Goal: Information Seeking & Learning: Learn about a topic

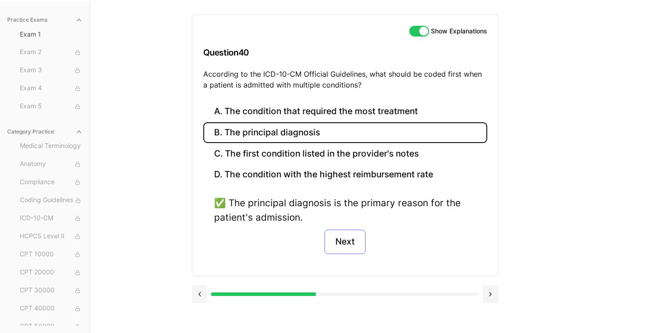
click at [347, 237] on button "Next" at bounding box center [344, 241] width 41 height 24
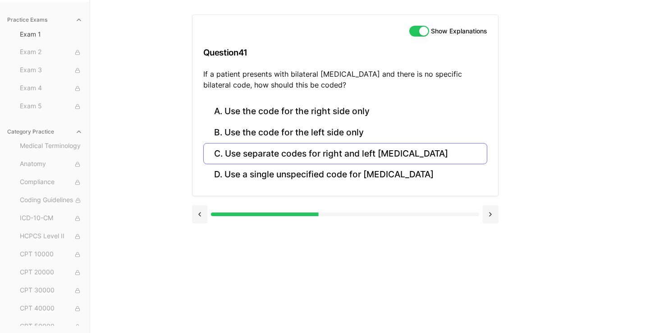
click at [332, 155] on button "C. Use separate codes for right and left [MEDICAL_DATA]" at bounding box center [345, 153] width 284 height 21
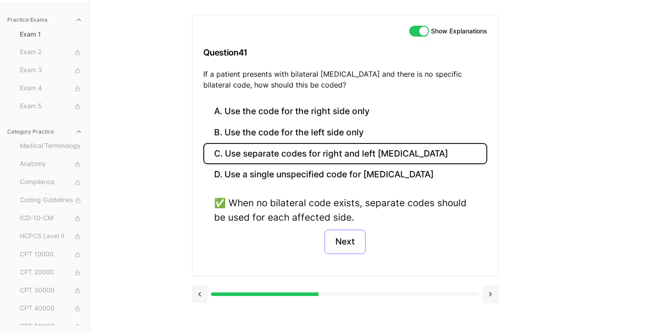
click at [347, 244] on button "Next" at bounding box center [344, 241] width 41 height 24
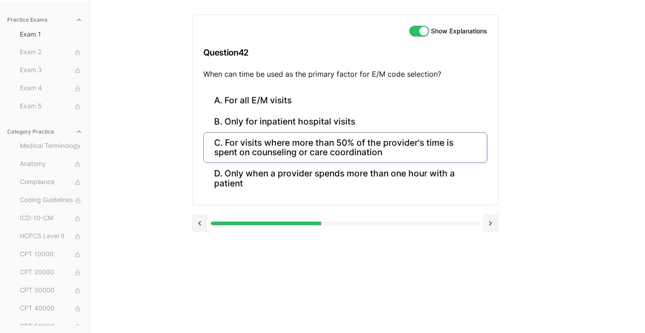
click at [362, 143] on button "C. For visits where more than 50% of the provider's time is spent on counseling…" at bounding box center [345, 147] width 284 height 31
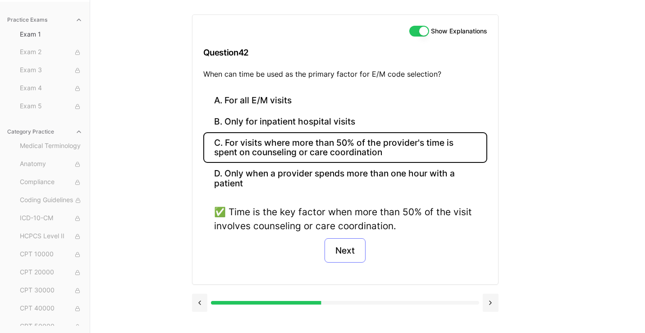
click at [348, 247] on button "Next" at bounding box center [344, 250] width 41 height 24
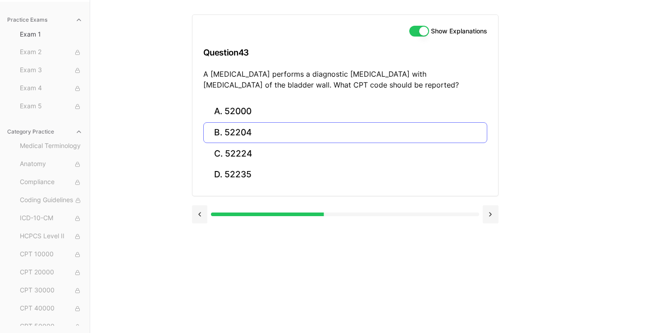
click at [243, 132] on button "B. 52204" at bounding box center [345, 132] width 284 height 21
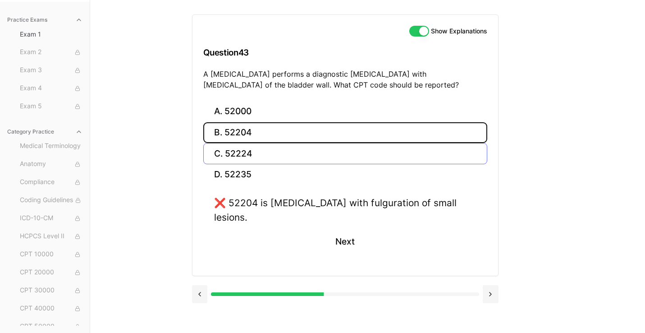
click at [242, 154] on button "C. 52224" at bounding box center [345, 153] width 284 height 21
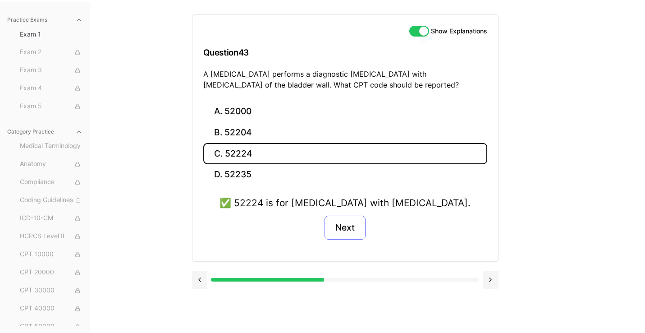
click at [346, 235] on button "Next" at bounding box center [344, 227] width 41 height 24
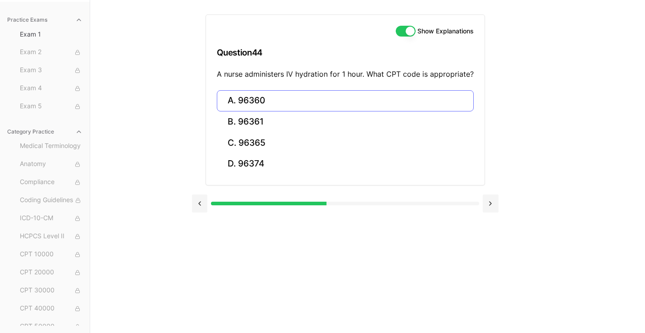
click at [304, 100] on button "A. 96360" at bounding box center [345, 100] width 257 height 21
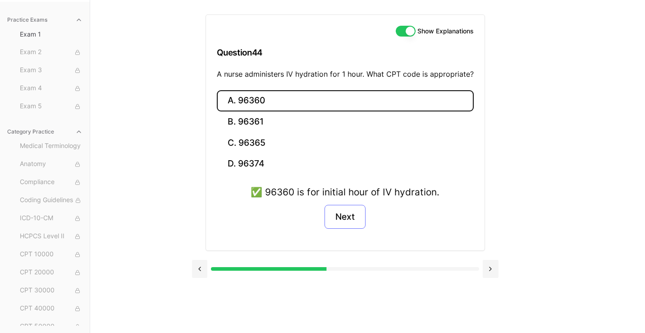
click at [347, 212] on button "Next" at bounding box center [344, 217] width 41 height 24
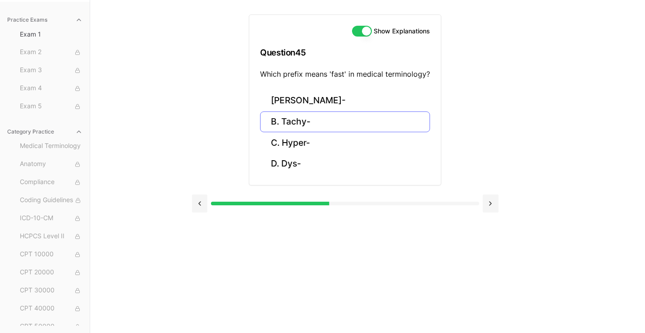
click at [309, 126] on button "B. Tachy-" at bounding box center [345, 121] width 170 height 21
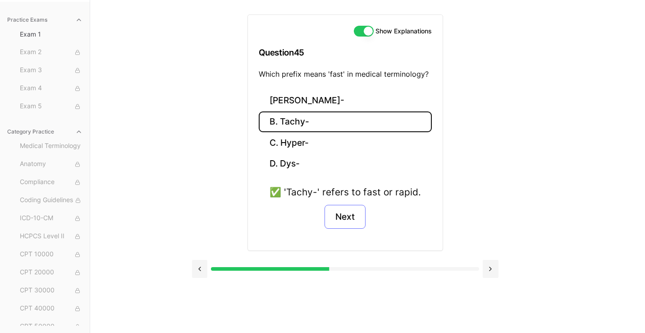
click at [345, 217] on button "Next" at bounding box center [344, 217] width 41 height 24
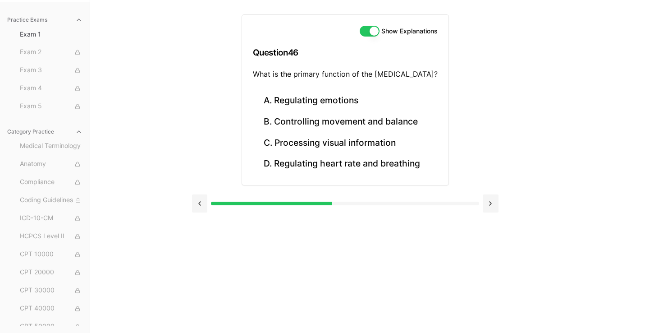
click at [377, 75] on p "What is the primary function of the [MEDICAL_DATA]?" at bounding box center [345, 73] width 185 height 11
drag, startPoint x: 377, startPoint y: 75, endPoint x: 389, endPoint y: 75, distance: 12.2
click at [389, 75] on p "What is the primary function of the [MEDICAL_DATA]?" at bounding box center [345, 73] width 185 height 11
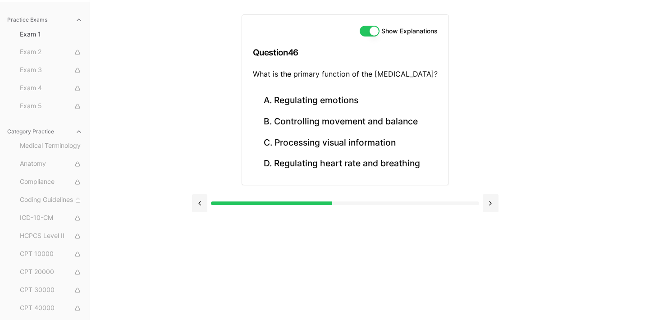
click at [243, 103] on div "Show Explanations Question 46 What is the primary function of the [MEDICAL_DATA…" at bounding box center [345, 109] width 306 height 219
click at [282, 125] on button "B. Controlling movement and balance" at bounding box center [345, 121] width 185 height 21
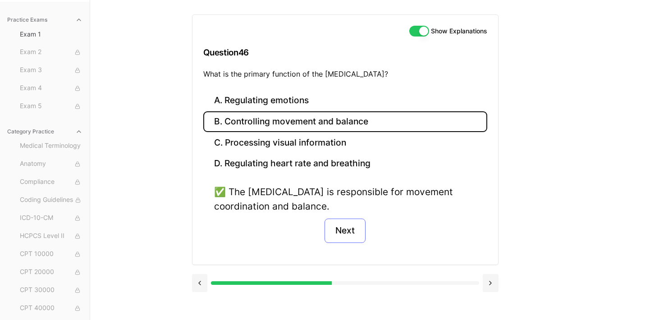
click at [342, 228] on button "Next" at bounding box center [344, 231] width 41 height 24
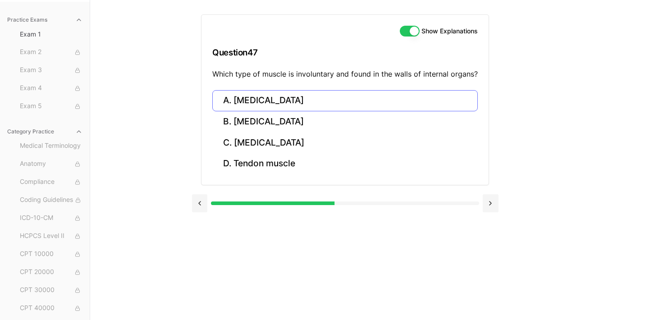
click at [286, 100] on button "A. [MEDICAL_DATA]" at bounding box center [344, 100] width 265 height 21
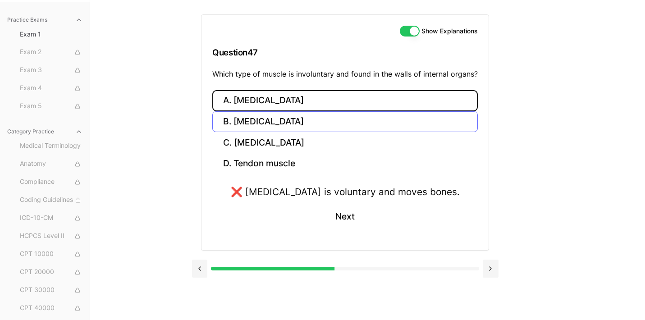
click at [286, 117] on button "B. [MEDICAL_DATA]" at bounding box center [344, 121] width 265 height 21
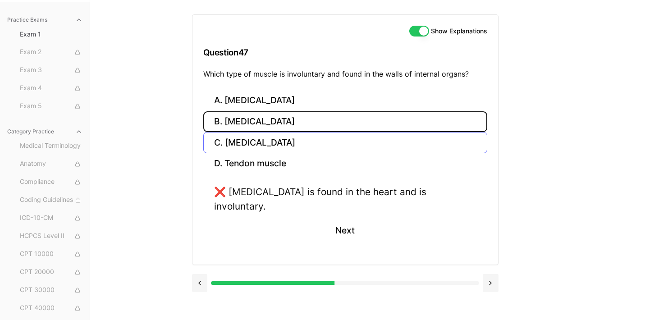
click at [273, 146] on button "C. [MEDICAL_DATA]" at bounding box center [345, 142] width 284 height 21
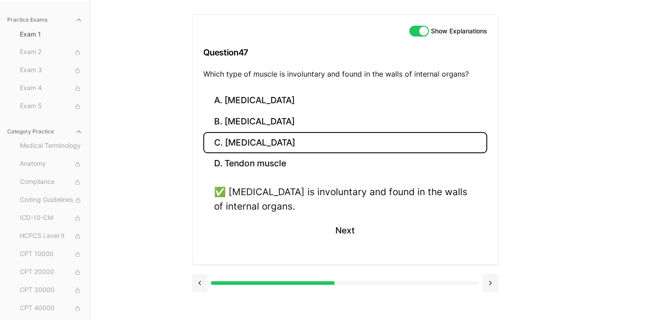
drag, startPoint x: 296, startPoint y: 144, endPoint x: 231, endPoint y: 144, distance: 64.9
click at [231, 144] on button "C. [MEDICAL_DATA]" at bounding box center [345, 142] width 284 height 21
drag, startPoint x: 192, startPoint y: 142, endPoint x: 293, endPoint y: 141, distance: 101.4
click at [293, 141] on div "A. [MEDICAL_DATA] B. [MEDICAL_DATA] C. [MEDICAL_DATA] D. Tendon muscle ✅ [MEDIC…" at bounding box center [345, 177] width 306 height 174
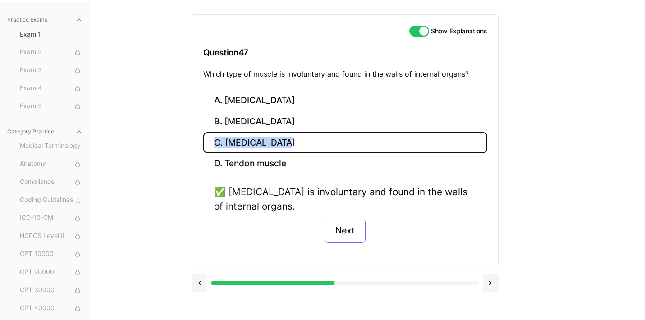
click at [343, 224] on button "Next" at bounding box center [344, 231] width 41 height 24
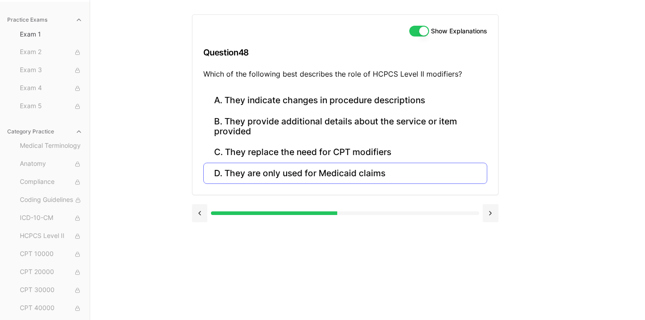
click at [350, 173] on button "D. They are only used for Medicaid claims" at bounding box center [345, 173] width 284 height 21
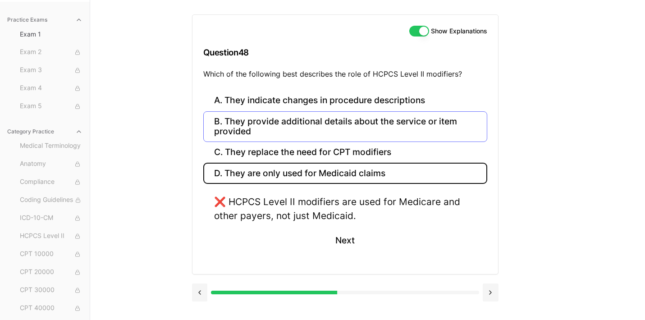
click at [346, 121] on button "B. They provide additional details about the service or item provided" at bounding box center [345, 126] width 284 height 31
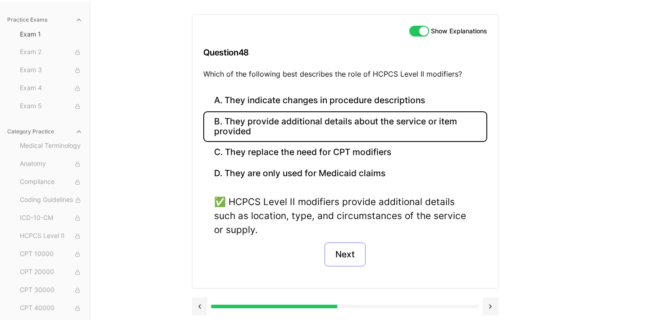
click at [354, 252] on button "Next" at bounding box center [344, 254] width 41 height 24
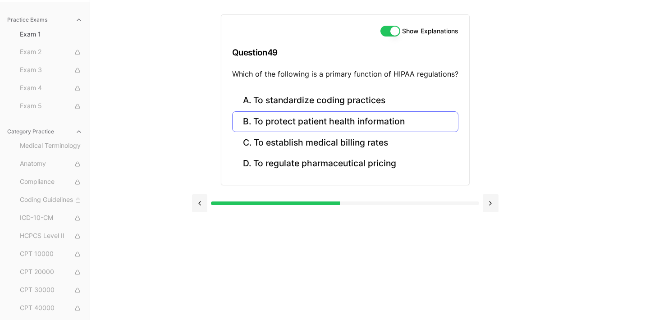
click at [406, 118] on button "B. To protect patient health information" at bounding box center [345, 121] width 226 height 21
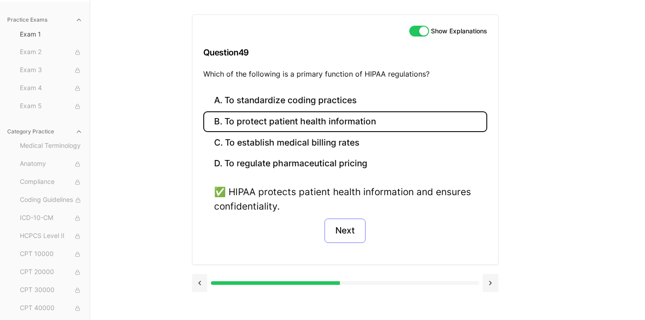
click at [355, 224] on button "Next" at bounding box center [344, 231] width 41 height 24
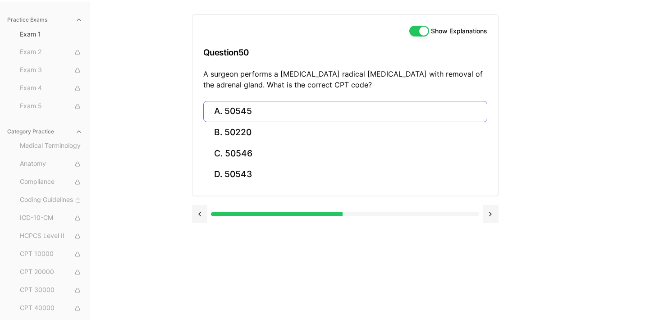
click at [276, 111] on button "A. 50545" at bounding box center [345, 111] width 284 height 21
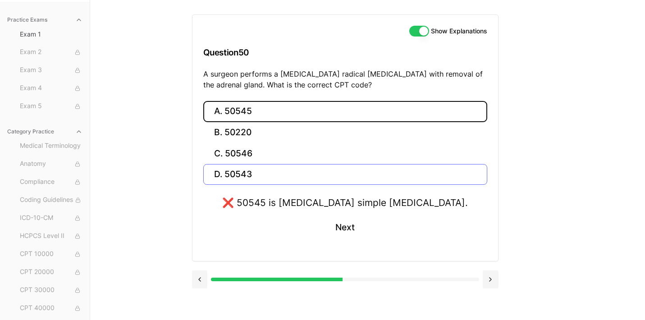
click at [260, 171] on button "D. 50543" at bounding box center [345, 174] width 284 height 21
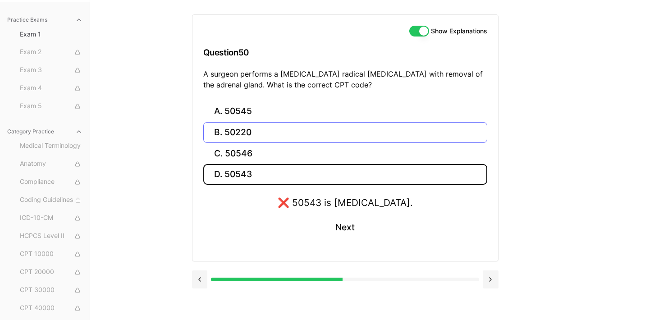
click at [269, 127] on button "B. 50220" at bounding box center [345, 132] width 284 height 21
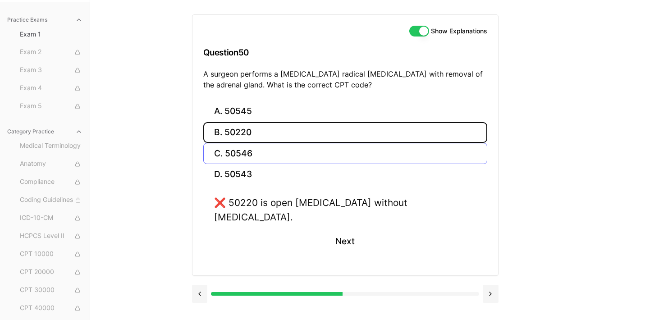
click at [251, 149] on button "C. 50546" at bounding box center [345, 153] width 284 height 21
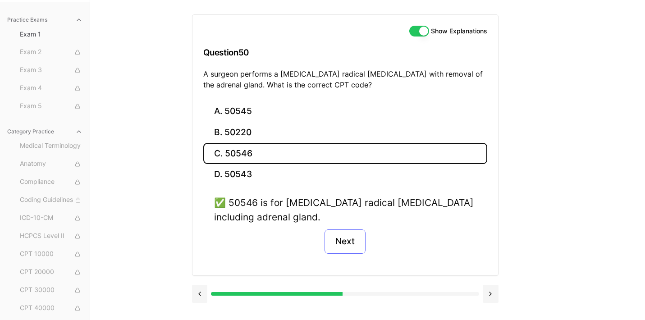
click at [341, 232] on button "Next" at bounding box center [344, 241] width 41 height 24
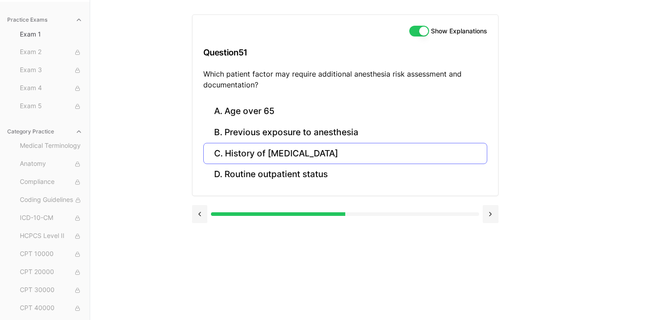
click at [317, 148] on button "C. History of [MEDICAL_DATA]" at bounding box center [345, 153] width 284 height 21
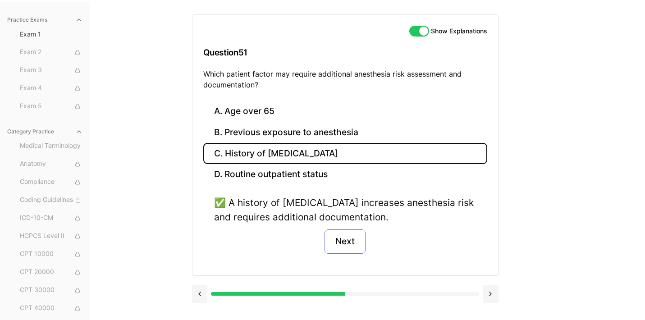
click at [344, 245] on button "Next" at bounding box center [344, 241] width 41 height 24
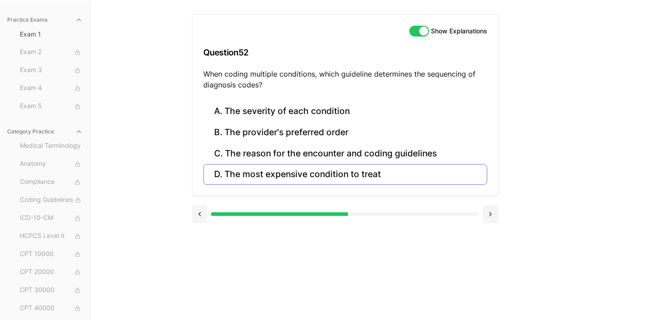
click at [348, 171] on button "D. The most expensive condition to treat" at bounding box center [345, 174] width 284 height 21
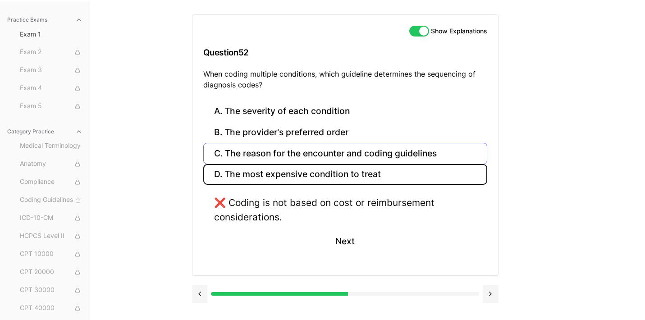
click at [349, 155] on button "C. The reason for the encounter and coding guidelines" at bounding box center [345, 153] width 284 height 21
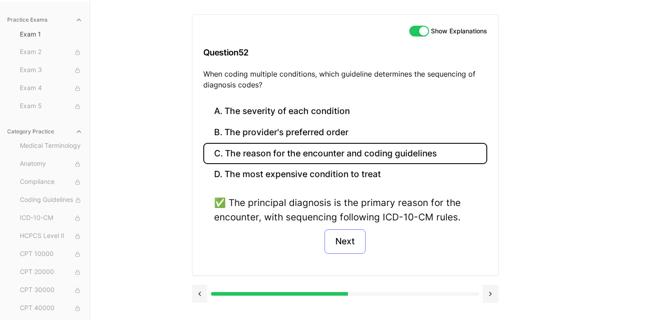
click at [342, 237] on button "Next" at bounding box center [344, 241] width 41 height 24
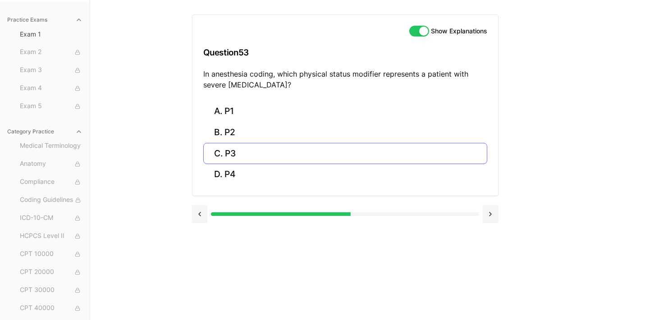
click at [363, 149] on button "C. P3" at bounding box center [345, 153] width 284 height 21
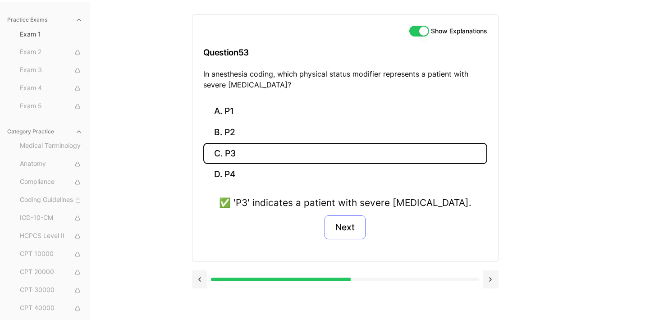
click at [351, 219] on button "Next" at bounding box center [344, 227] width 41 height 24
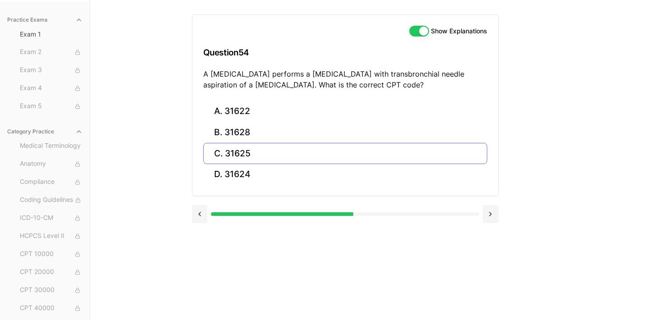
click at [255, 159] on button "C. 31625" at bounding box center [345, 153] width 284 height 21
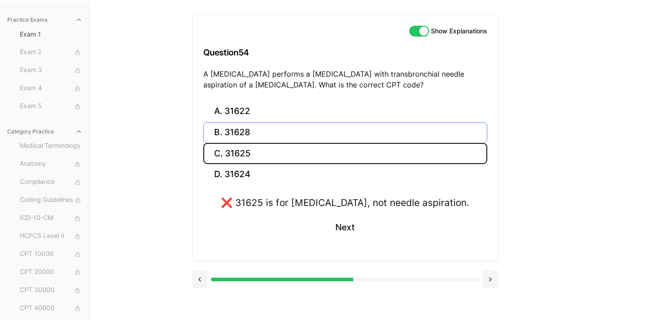
click at [264, 124] on button "B. 31628" at bounding box center [345, 132] width 284 height 21
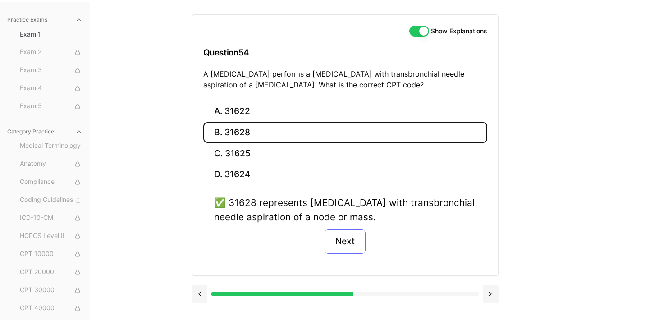
click at [338, 236] on button "Next" at bounding box center [344, 241] width 41 height 24
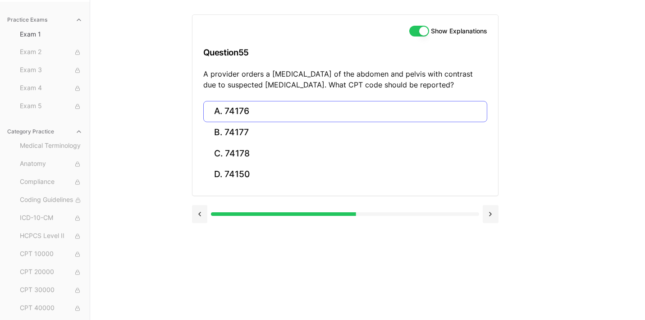
click at [315, 105] on button "A. 74176" at bounding box center [345, 111] width 284 height 21
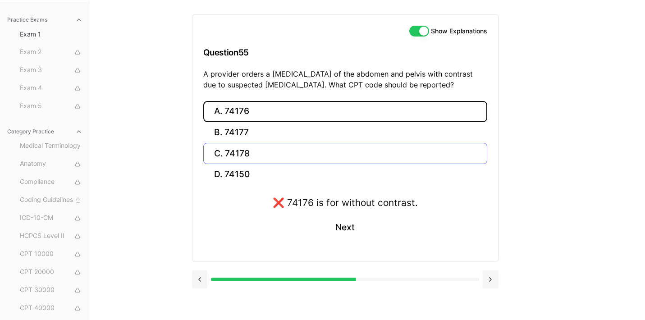
click at [308, 155] on button "C. 74178" at bounding box center [345, 153] width 284 height 21
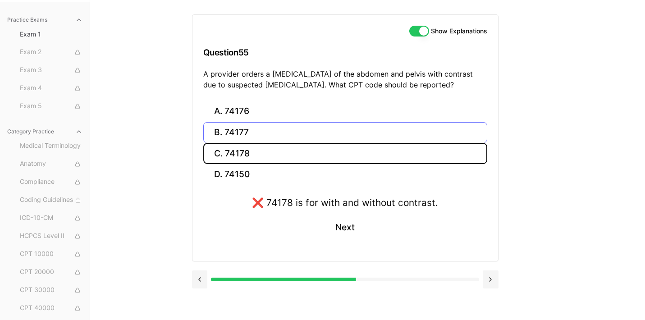
click at [306, 133] on button "B. 74177" at bounding box center [345, 132] width 284 height 21
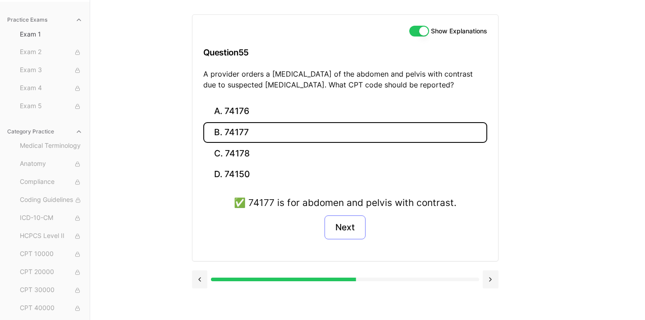
click at [354, 225] on button "Next" at bounding box center [344, 227] width 41 height 24
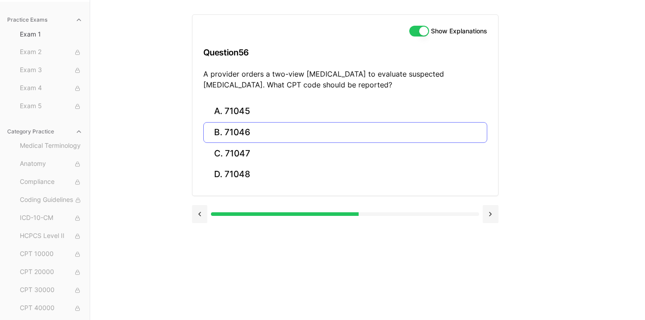
click at [251, 131] on button "B. 71046" at bounding box center [345, 132] width 284 height 21
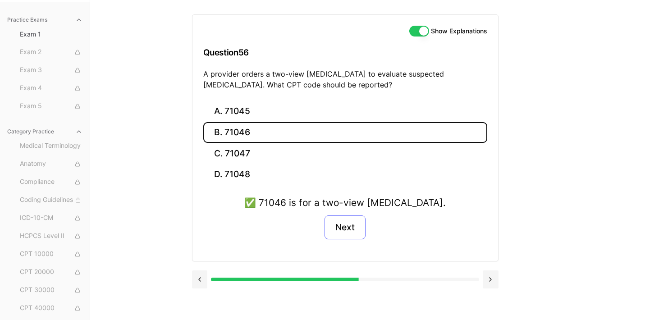
click at [342, 228] on button "Next" at bounding box center [344, 227] width 41 height 24
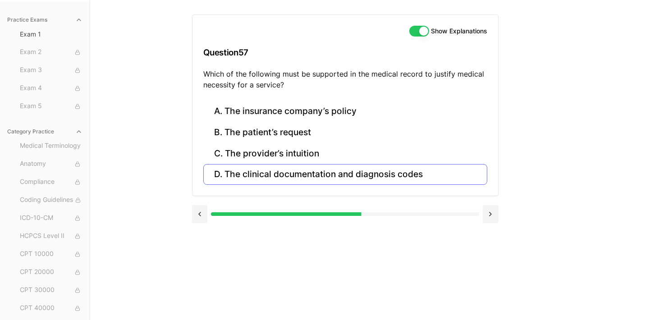
click at [336, 175] on button "D. The clinical documentation and diagnosis codes" at bounding box center [345, 174] width 284 height 21
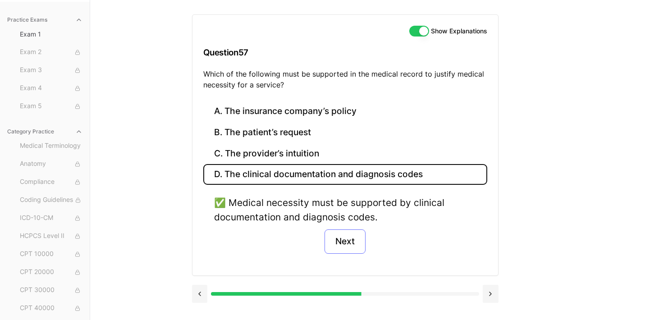
click at [351, 242] on button "Next" at bounding box center [344, 241] width 41 height 24
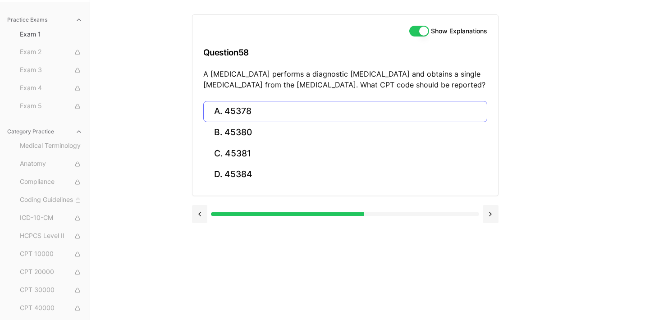
click at [236, 109] on button "A. 45378" at bounding box center [345, 111] width 284 height 21
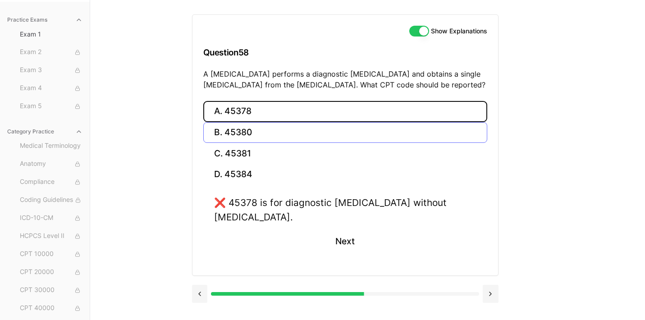
click at [276, 126] on button "B. 45380" at bounding box center [345, 132] width 284 height 21
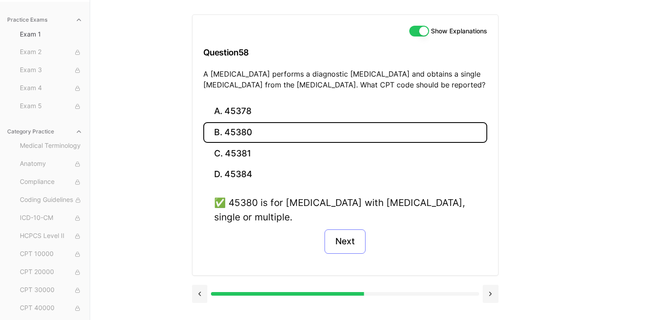
click at [346, 237] on button "Next" at bounding box center [344, 241] width 41 height 24
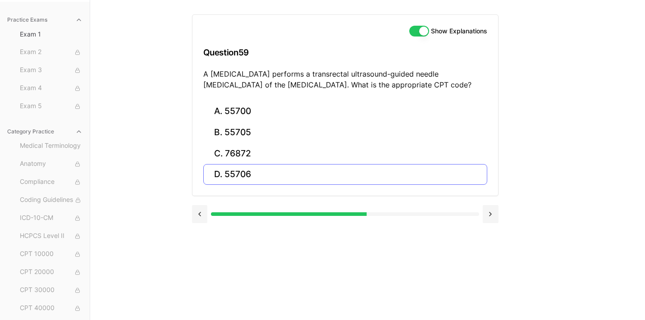
click at [277, 169] on button "D. 55706" at bounding box center [345, 174] width 284 height 21
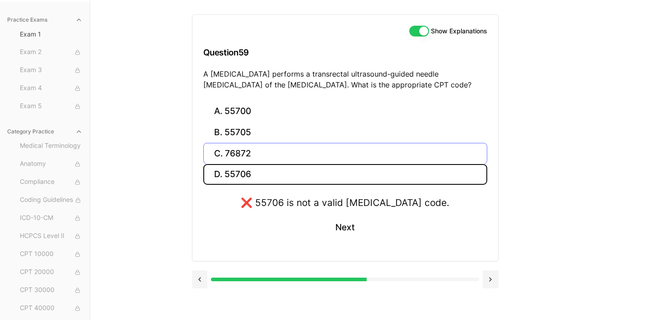
click at [276, 147] on button "C. 76872" at bounding box center [345, 153] width 284 height 21
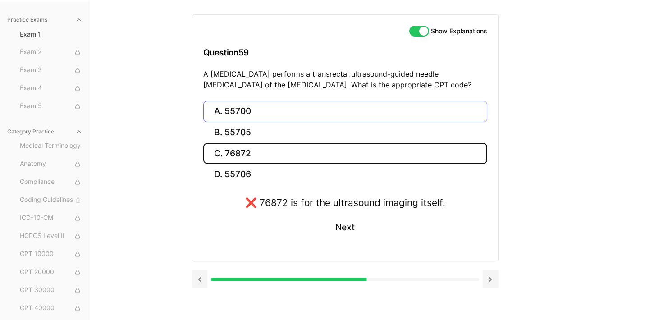
click at [271, 111] on button "A. 55700" at bounding box center [345, 111] width 284 height 21
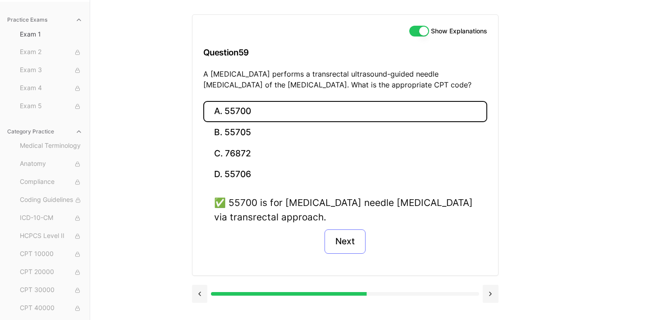
click at [344, 237] on button "Next" at bounding box center [344, 241] width 41 height 24
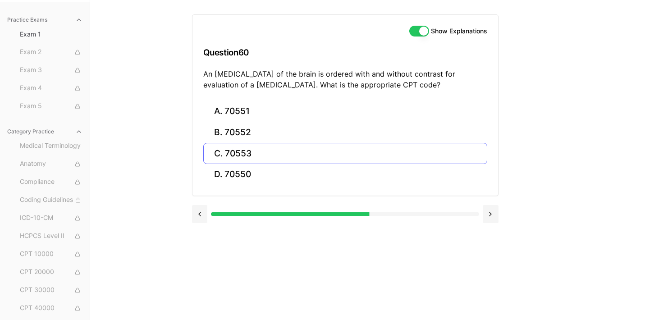
click at [265, 150] on button "C. 70553" at bounding box center [345, 153] width 284 height 21
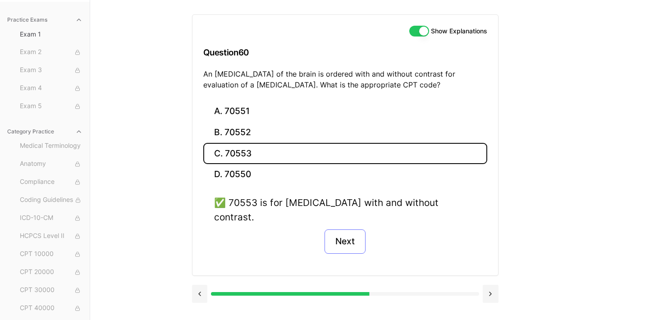
click at [348, 230] on button "Next" at bounding box center [344, 241] width 41 height 24
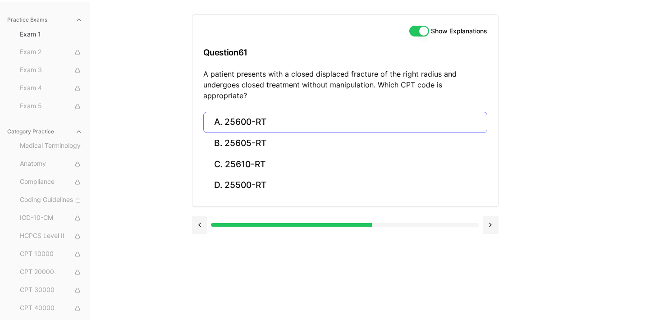
click at [270, 112] on button "A. 25600-RT" at bounding box center [345, 122] width 284 height 21
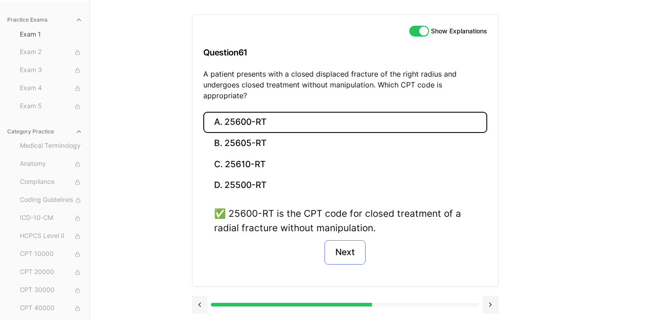
click at [350, 241] on button "Next" at bounding box center [344, 252] width 41 height 24
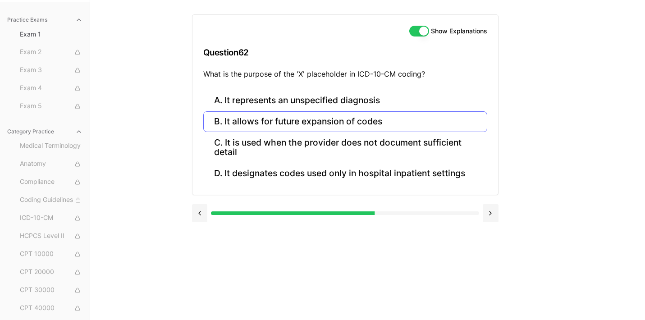
click at [349, 128] on button "B. It allows for future expansion of codes" at bounding box center [345, 121] width 284 height 21
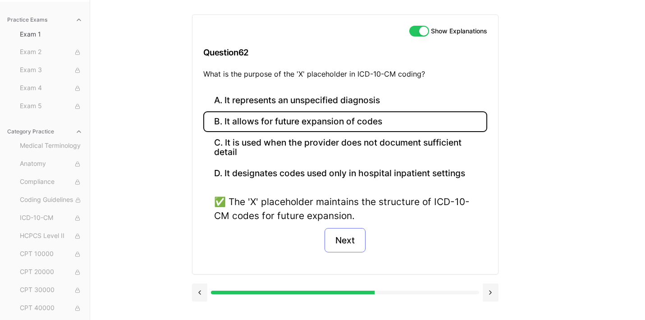
click at [350, 240] on button "Next" at bounding box center [344, 240] width 41 height 24
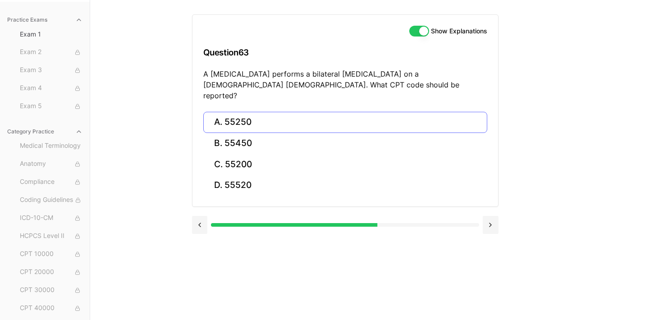
click at [328, 115] on button "A. 55250" at bounding box center [345, 122] width 284 height 21
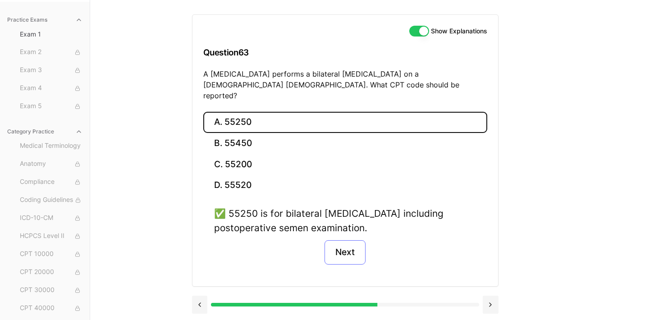
click at [347, 240] on button "Next" at bounding box center [344, 252] width 41 height 24
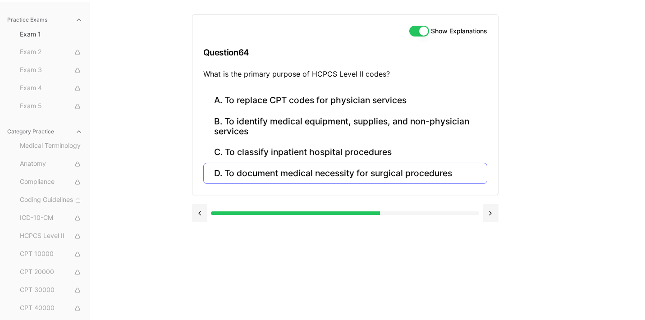
click at [342, 171] on button "D. To document medical necessity for surgical procedures" at bounding box center [345, 173] width 284 height 21
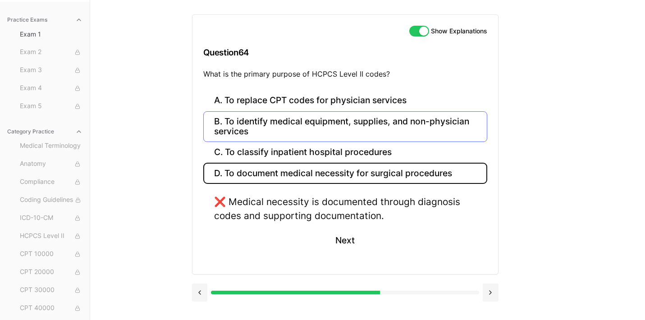
click at [353, 121] on button "B. To identify medical equipment, supplies, and non-physician services" at bounding box center [345, 126] width 284 height 31
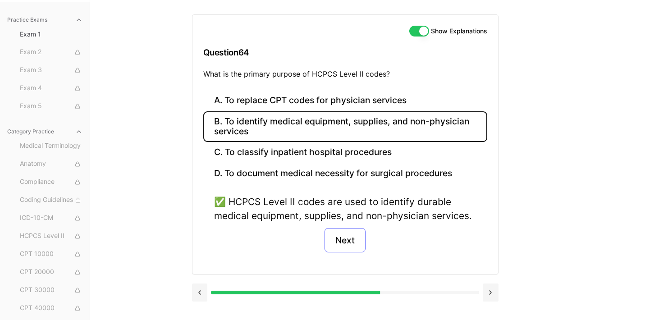
click at [349, 242] on button "Next" at bounding box center [344, 240] width 41 height 24
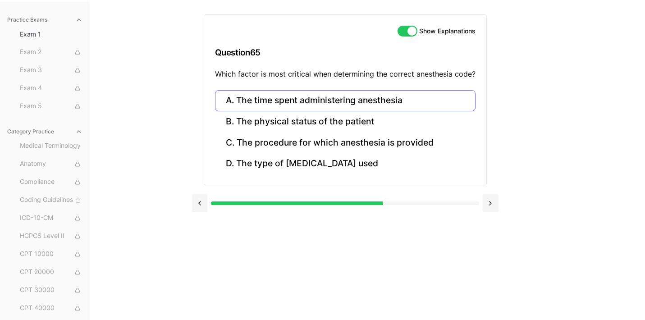
click at [337, 99] on button "A. The time spent administering anesthesia" at bounding box center [345, 100] width 260 height 21
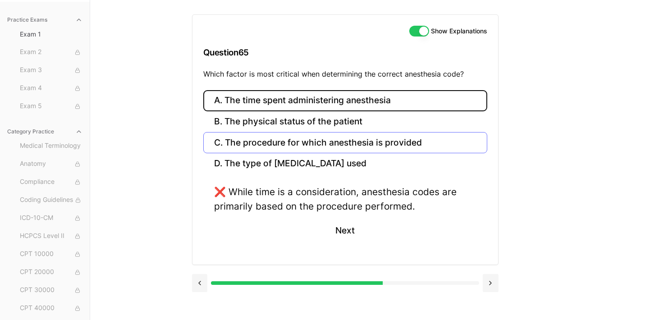
click at [322, 144] on button "C. The procedure for which anesthesia is provided" at bounding box center [345, 142] width 284 height 21
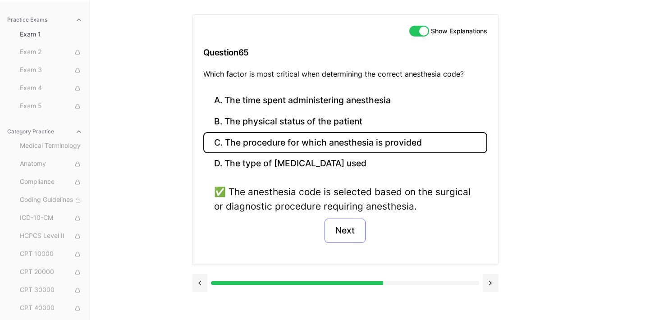
click at [342, 229] on button "Next" at bounding box center [344, 231] width 41 height 24
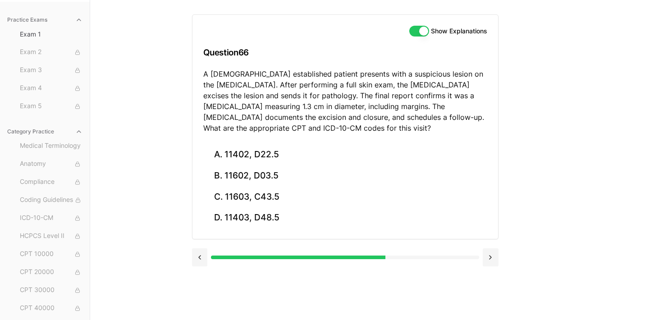
click at [426, 108] on p "A [DEMOGRAPHIC_DATA] established patient presents with a suspicious lesion on t…" at bounding box center [345, 100] width 284 height 65
click at [285, 194] on button "C. 11603, C43.5" at bounding box center [345, 196] width 284 height 21
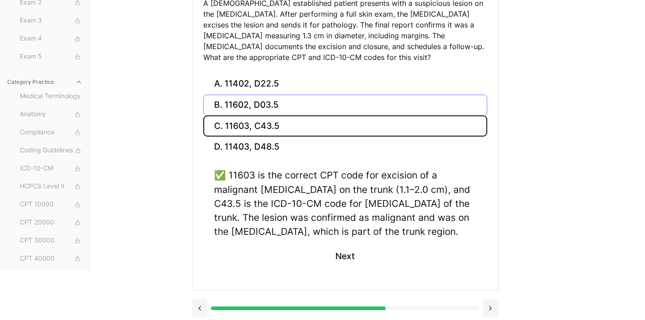
scroll to position [155, 0]
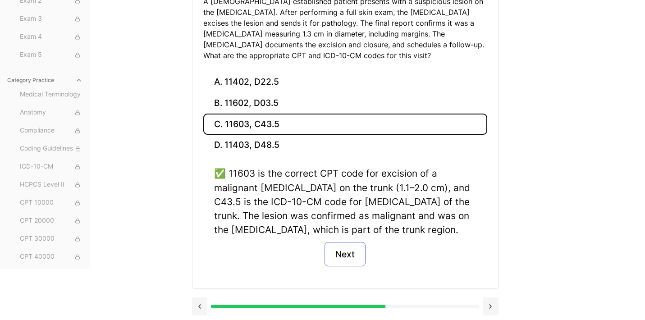
click at [356, 255] on button "Next" at bounding box center [344, 254] width 41 height 24
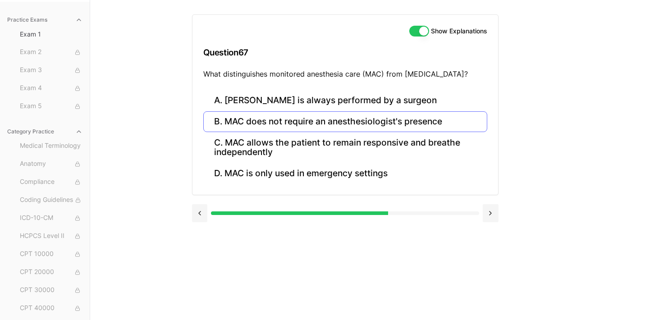
click at [243, 120] on button "B. MAC does not require an anesthesiologist's presence" at bounding box center [345, 121] width 284 height 21
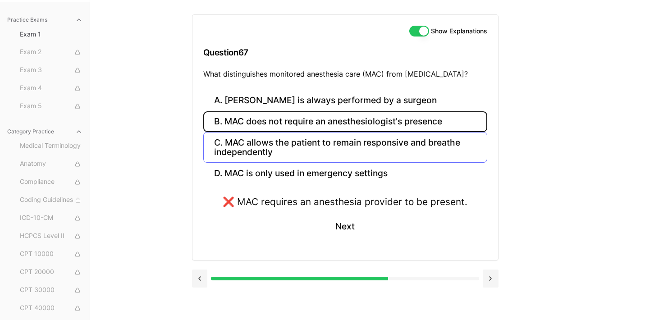
click at [244, 145] on button "C. MAC allows the patient to remain responsive and breathe independently" at bounding box center [345, 147] width 284 height 31
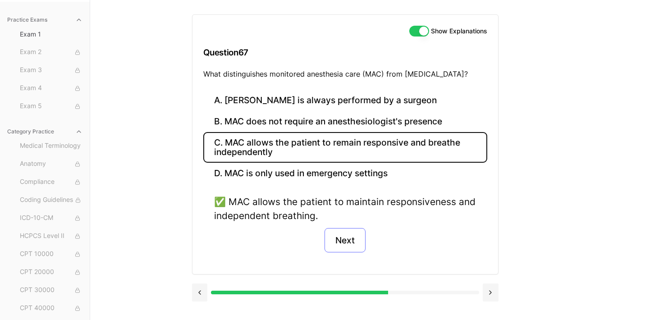
click at [341, 240] on button "Next" at bounding box center [344, 240] width 41 height 24
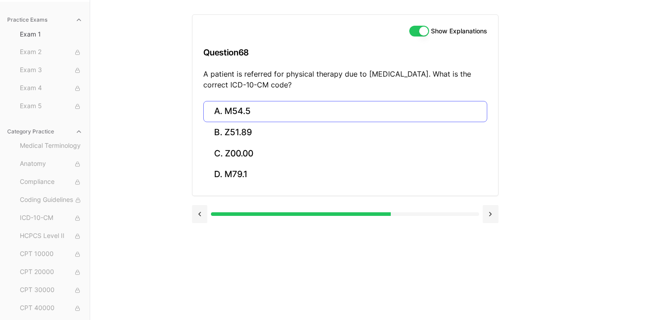
click at [280, 108] on button "A. M54.5" at bounding box center [345, 111] width 284 height 21
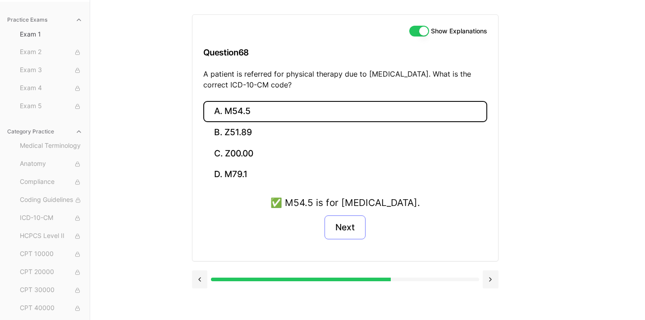
click at [347, 228] on button "Next" at bounding box center [344, 227] width 41 height 24
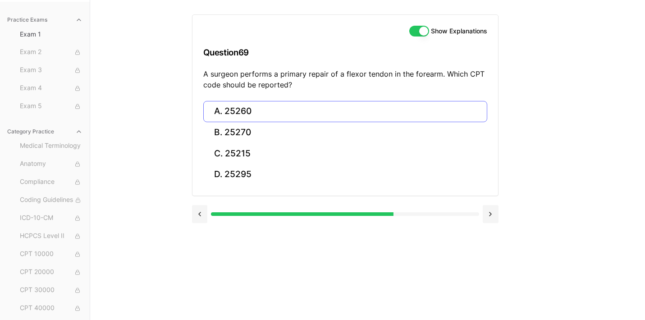
click at [305, 113] on button "A. 25260" at bounding box center [345, 111] width 284 height 21
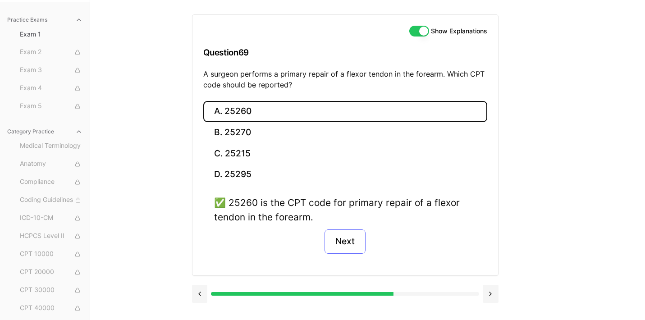
click at [351, 239] on button "Next" at bounding box center [344, 241] width 41 height 24
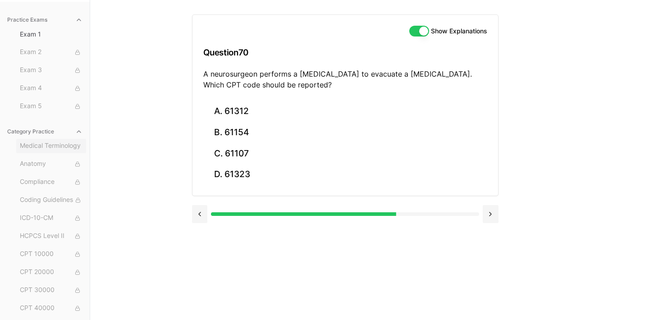
click at [64, 150] on span "Medical Terminology" at bounding box center [51, 146] width 63 height 10
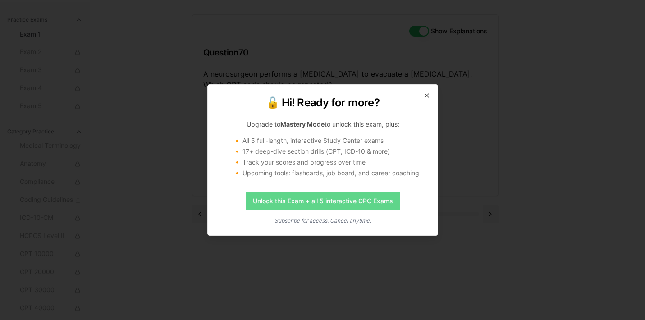
click at [336, 205] on link "Unlock this Exam + all 5 interactive CPC Exams" at bounding box center [322, 201] width 155 height 18
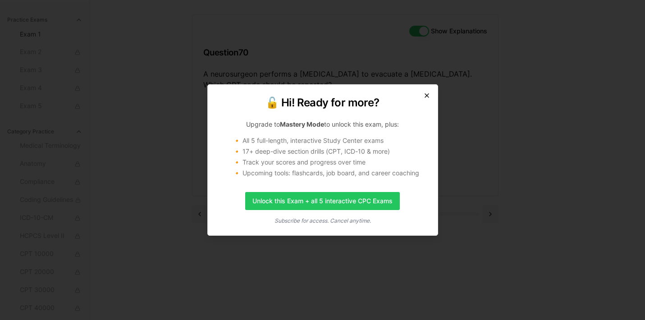
click at [424, 96] on icon "button" at bounding box center [426, 95] width 7 height 7
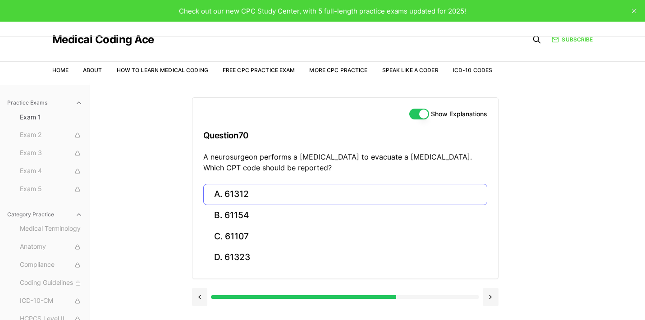
scroll to position [0, 0]
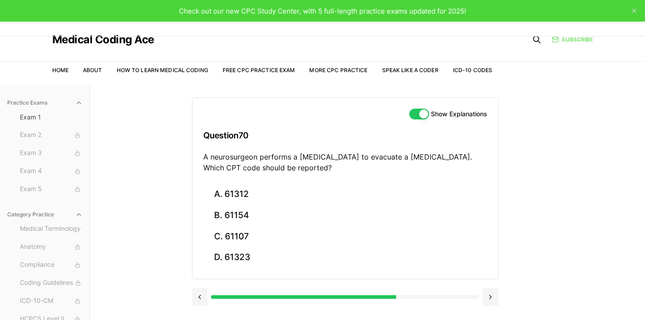
click at [567, 38] on link "Subscribe" at bounding box center [572, 40] width 41 height 8
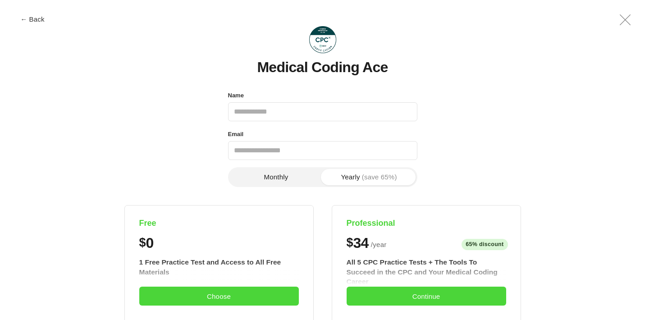
click at [246, 174] on button "Monthly" at bounding box center [276, 177] width 93 height 16
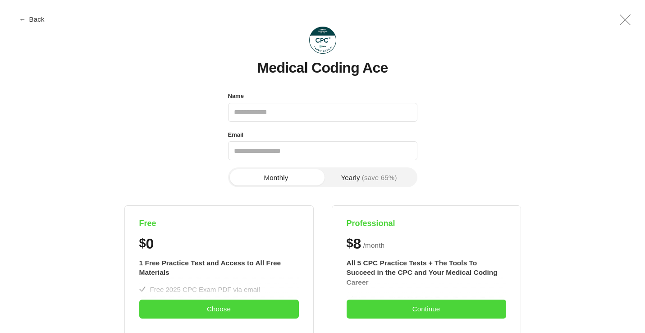
click at [41, 20] on button "← Back" at bounding box center [32, 19] width 36 height 7
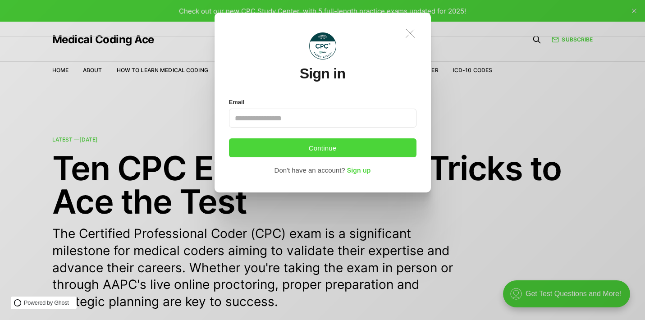
click at [411, 32] on icon at bounding box center [410, 33] width 9 height 9
